Goal: Find specific page/section: Find specific page/section

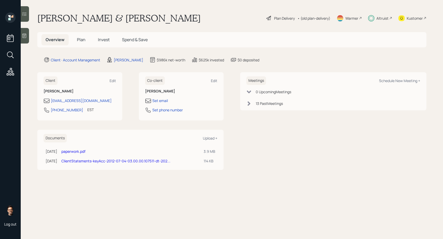
click at [101, 40] on span "Invest" at bounding box center [104, 40] width 12 height 6
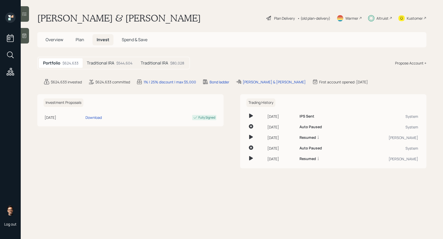
click at [26, 19] on div at bounding box center [25, 14] width 8 height 16
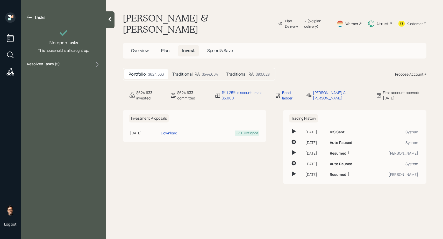
click at [55, 62] on label "Resolved Tasks ( 5 )" at bounding box center [43, 64] width 33 height 6
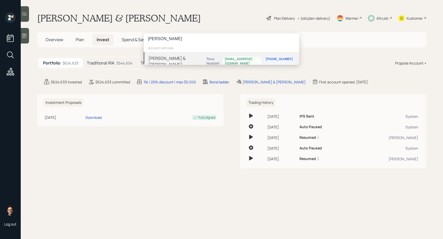
type input "david pilnick"
